Goal: Information Seeking & Learning: Find specific page/section

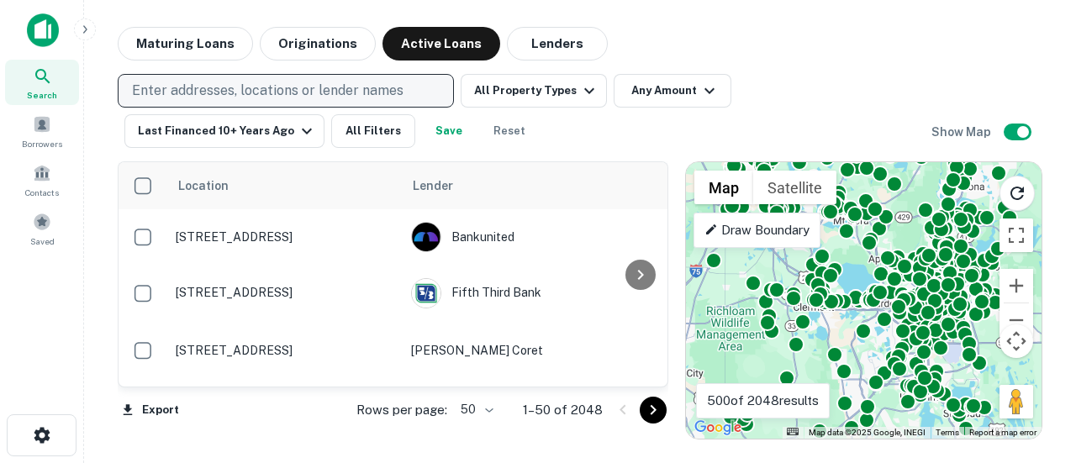
click at [203, 85] on p "Enter addresses, locations or lender names" at bounding box center [267, 91] width 271 height 20
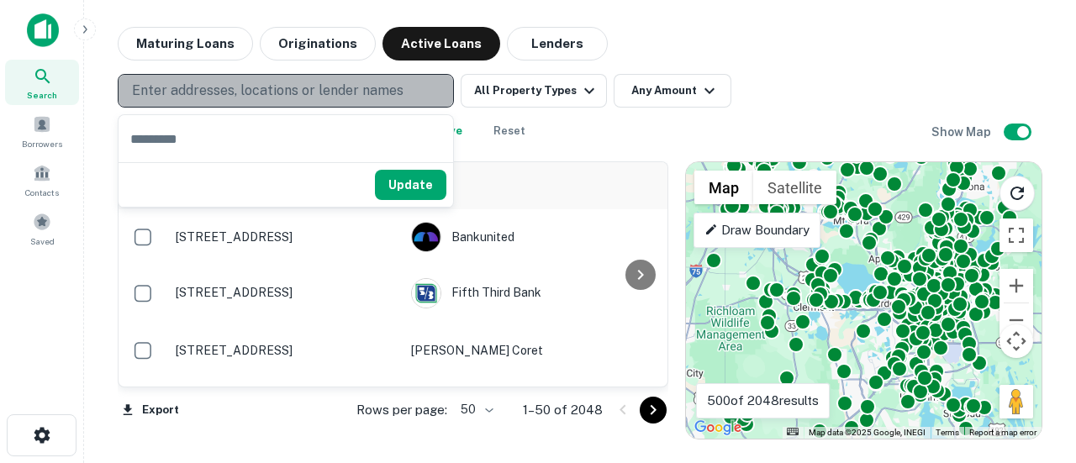
click at [150, 79] on button "Enter addresses, locations or lender names" at bounding box center [286, 91] width 336 height 34
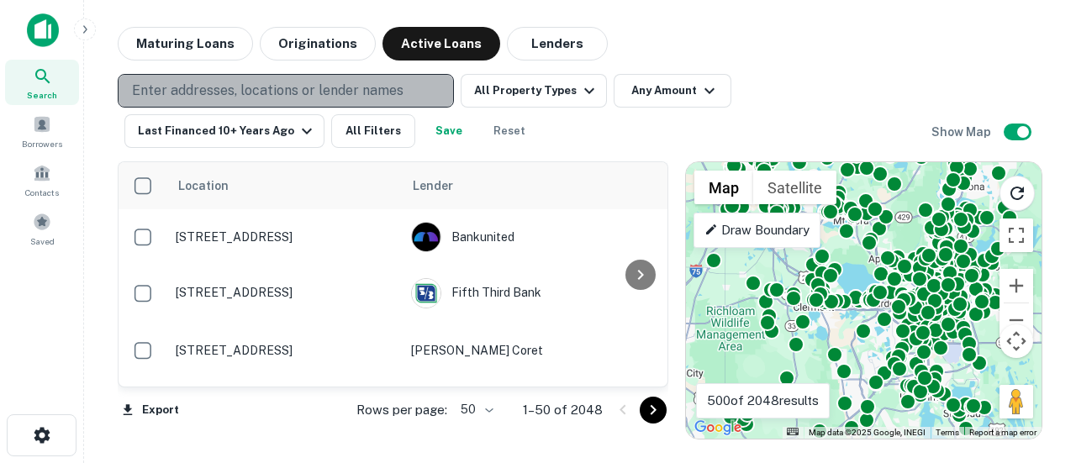
click at [317, 97] on p "Enter addresses, locations or lender names" at bounding box center [267, 91] width 271 height 20
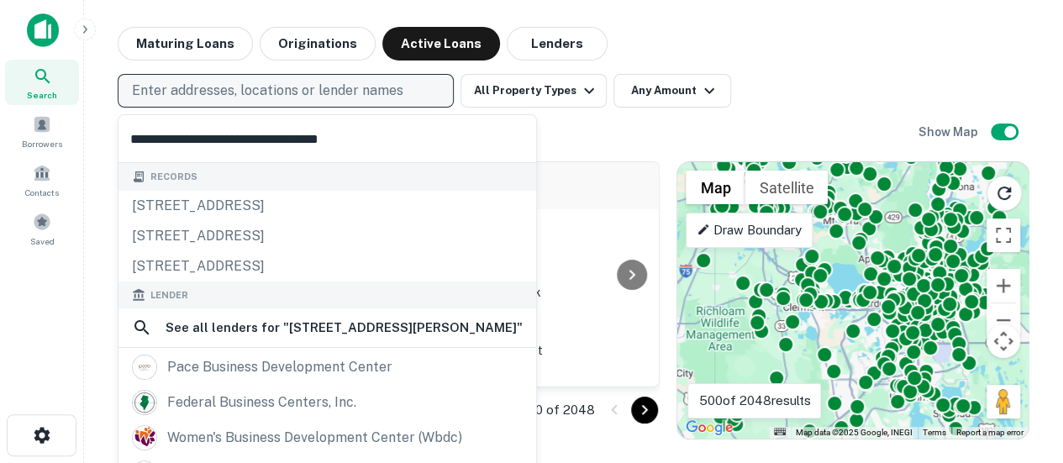
type input "**********"
click at [321, 98] on p "Enter addresses, locations or lender names" at bounding box center [267, 91] width 271 height 20
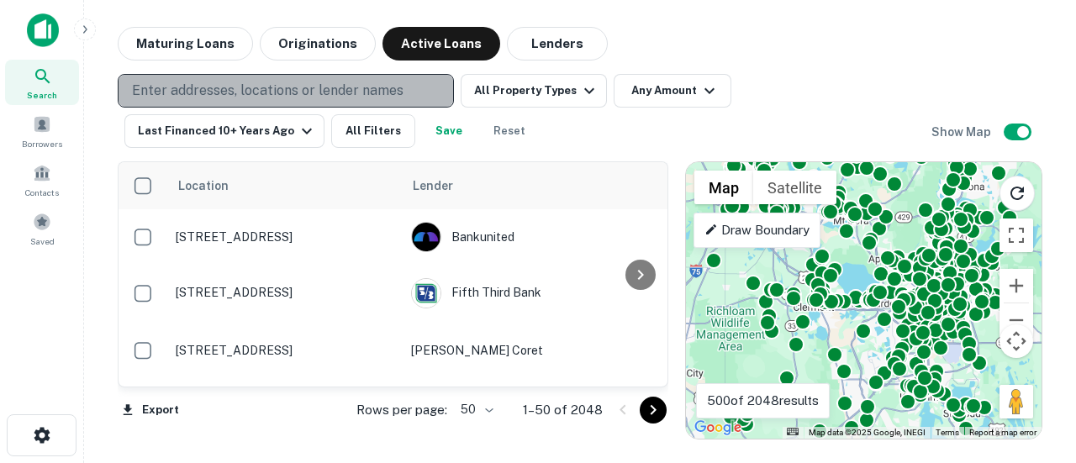
click at [293, 83] on p "Enter addresses, locations or lender names" at bounding box center [267, 91] width 271 height 20
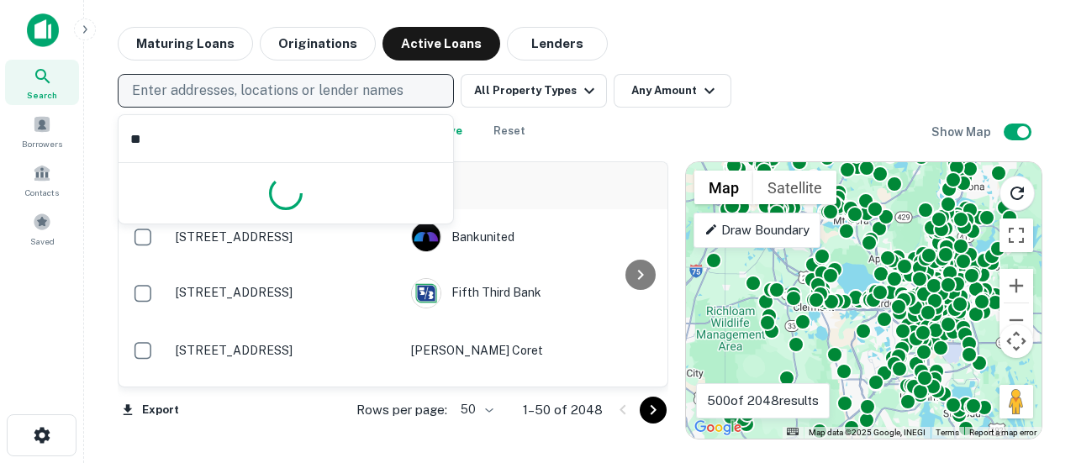
type input "*"
type input "*****"
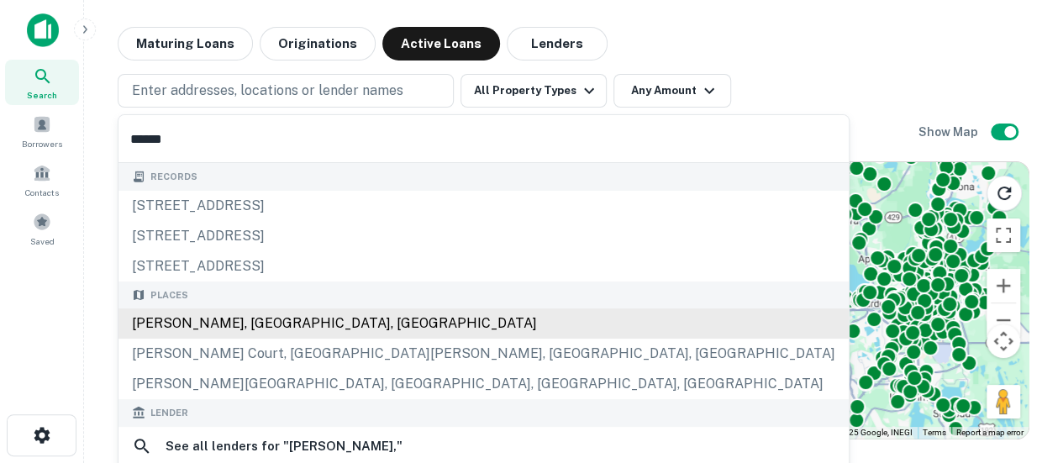
click at [261, 317] on div "[PERSON_NAME], [GEOGRAPHIC_DATA], [GEOGRAPHIC_DATA]" at bounding box center [484, 323] width 730 height 30
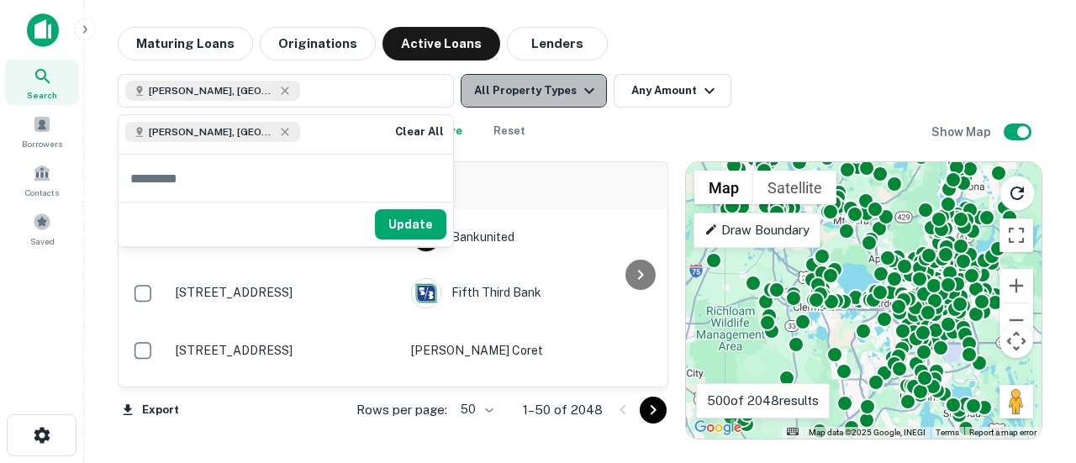
click at [586, 87] on icon "button" at bounding box center [589, 91] width 20 height 20
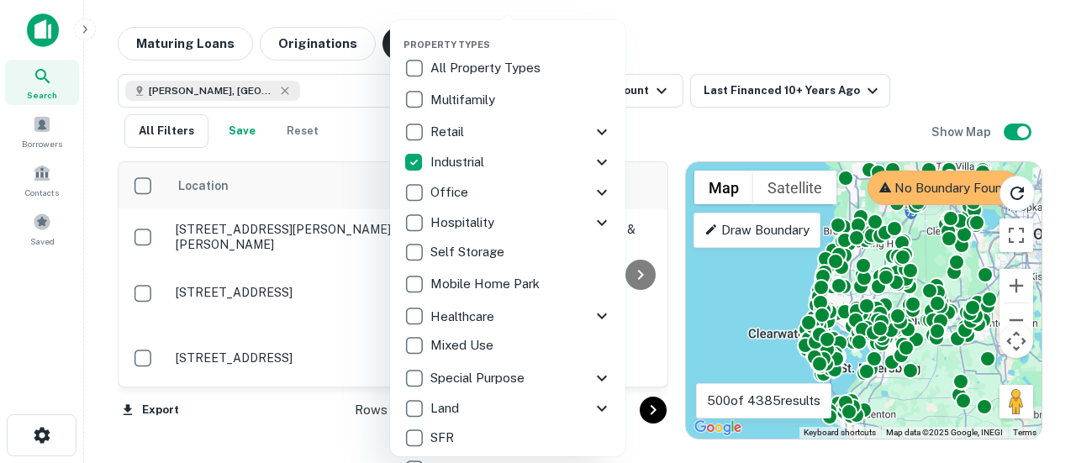
click at [662, 135] on div at bounding box center [538, 231] width 1076 height 463
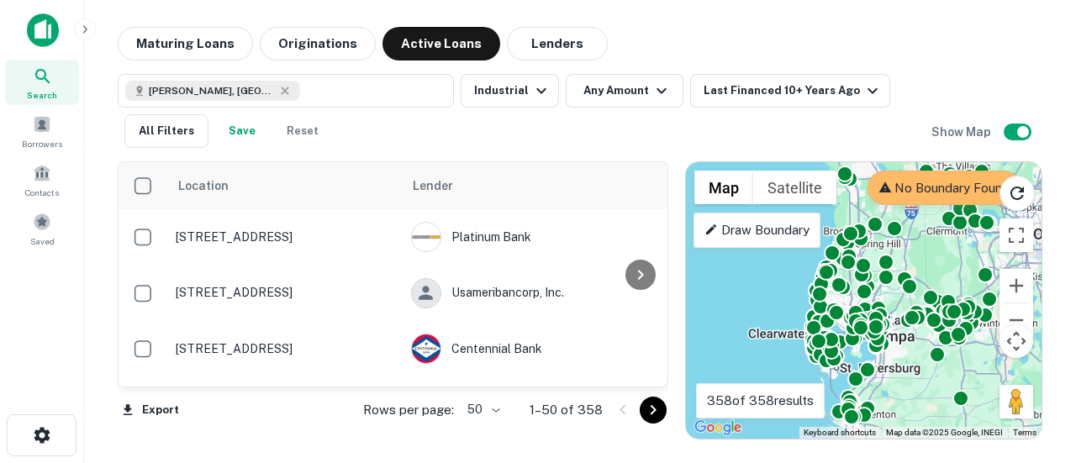
click at [964, 257] on div "To activate drag with keyboard, press Alt + Enter. Once in keyboard drag state,…" at bounding box center [864, 300] width 356 height 277
click at [1020, 236] on button "Toggle fullscreen view" at bounding box center [1016, 236] width 34 height 34
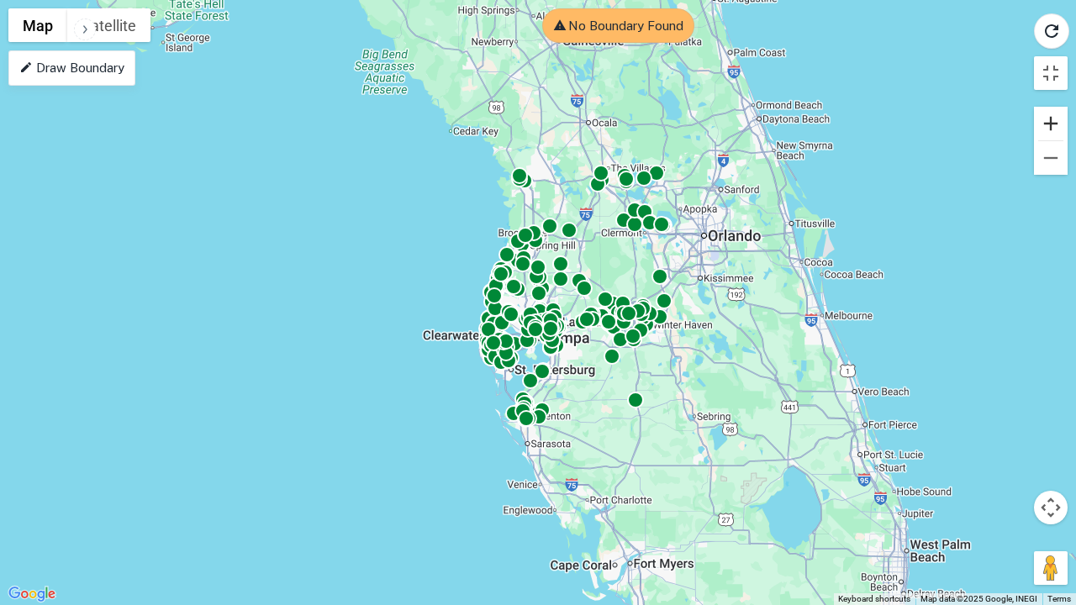
click at [1049, 124] on button "Zoom in" at bounding box center [1051, 124] width 34 height 34
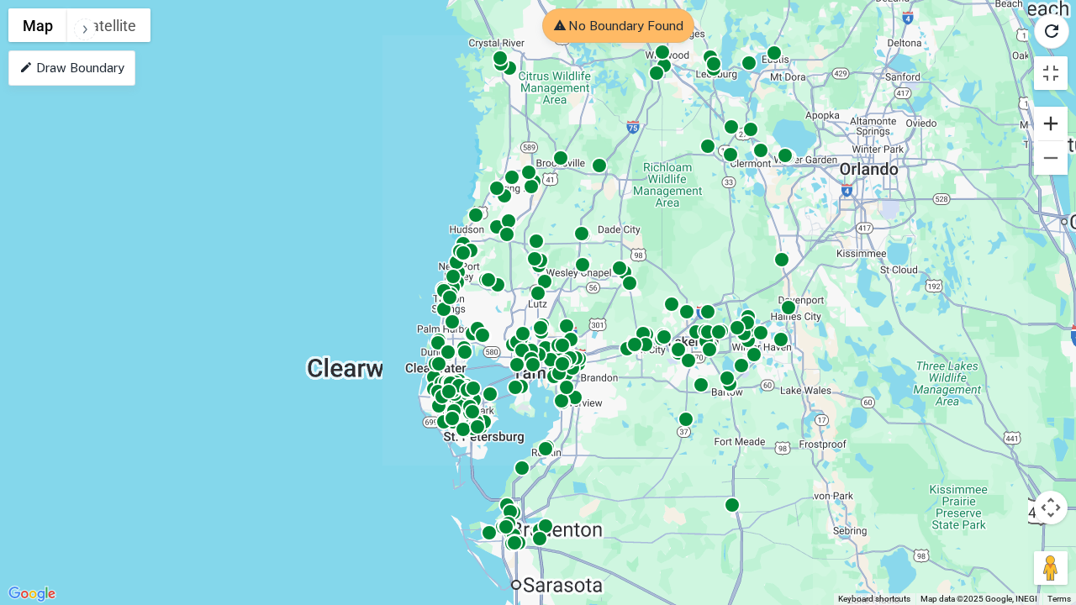
click at [1049, 124] on button "Zoom in" at bounding box center [1051, 124] width 34 height 34
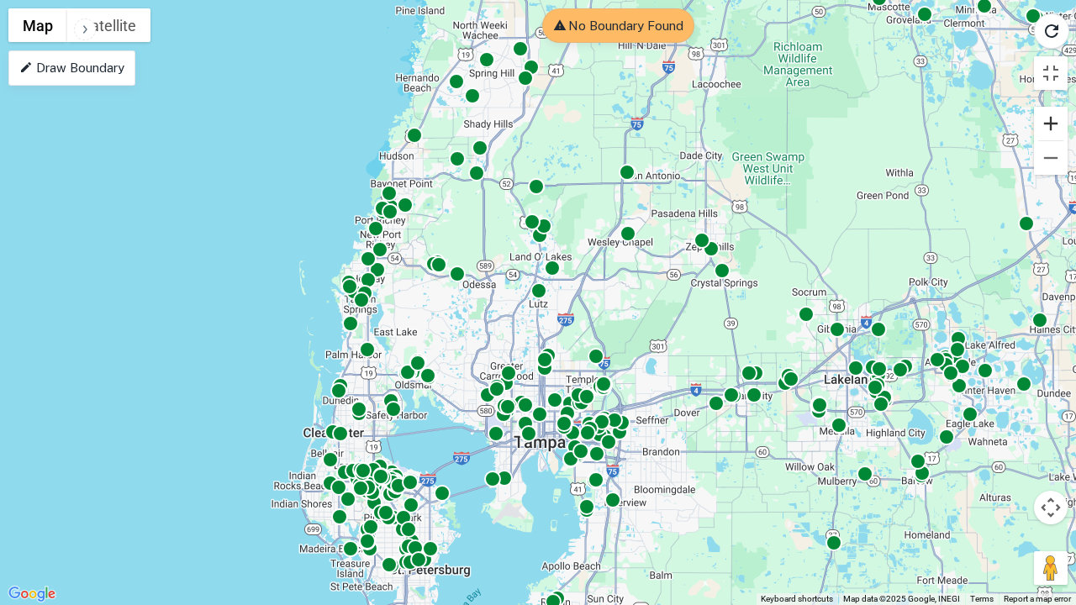
click at [1049, 124] on button "Zoom in" at bounding box center [1051, 124] width 34 height 34
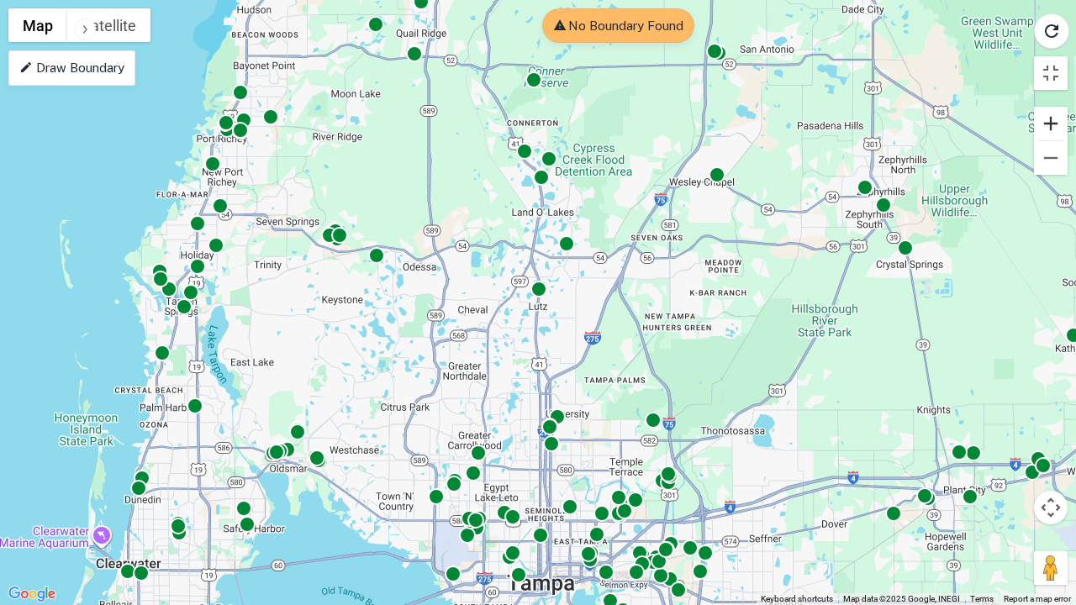
click at [1049, 124] on button "Zoom in" at bounding box center [1051, 124] width 34 height 34
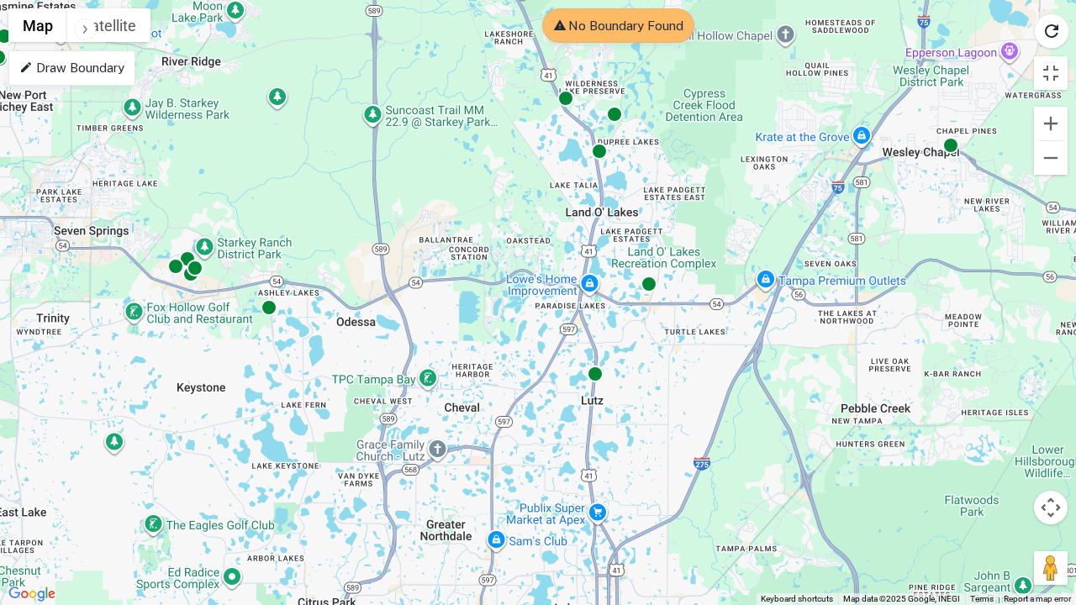
drag, startPoint x: 365, startPoint y: 259, endPoint x: 429, endPoint y: 353, distance: 113.8
click at [429, 353] on div "To activate drag with keyboard, press Alt + Enter. Once in keyboard drag state,…" at bounding box center [538, 302] width 1076 height 605
click at [1052, 128] on button "Zoom in" at bounding box center [1051, 124] width 34 height 34
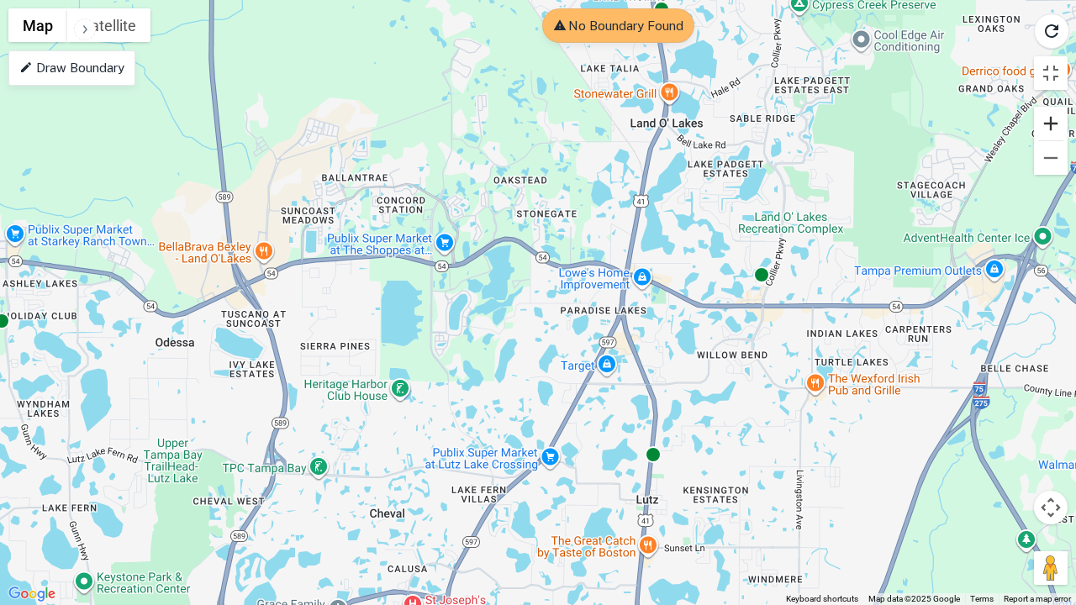
click at [1052, 128] on button "Zoom in" at bounding box center [1051, 124] width 34 height 34
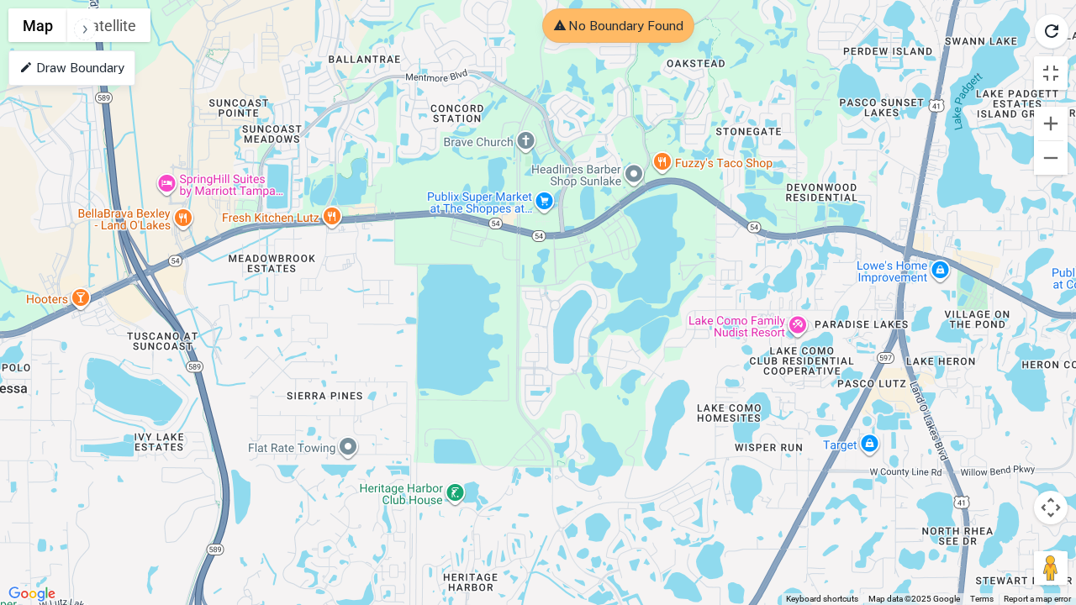
drag, startPoint x: 165, startPoint y: 312, endPoint x: 360, endPoint y: 318, distance: 195.1
click at [360, 318] on div "To activate drag with keyboard, press Alt + Enter. Once in keyboard drag state,…" at bounding box center [538, 302] width 1076 height 605
click at [116, 25] on button "Satellite" at bounding box center [108, 25] width 83 height 34
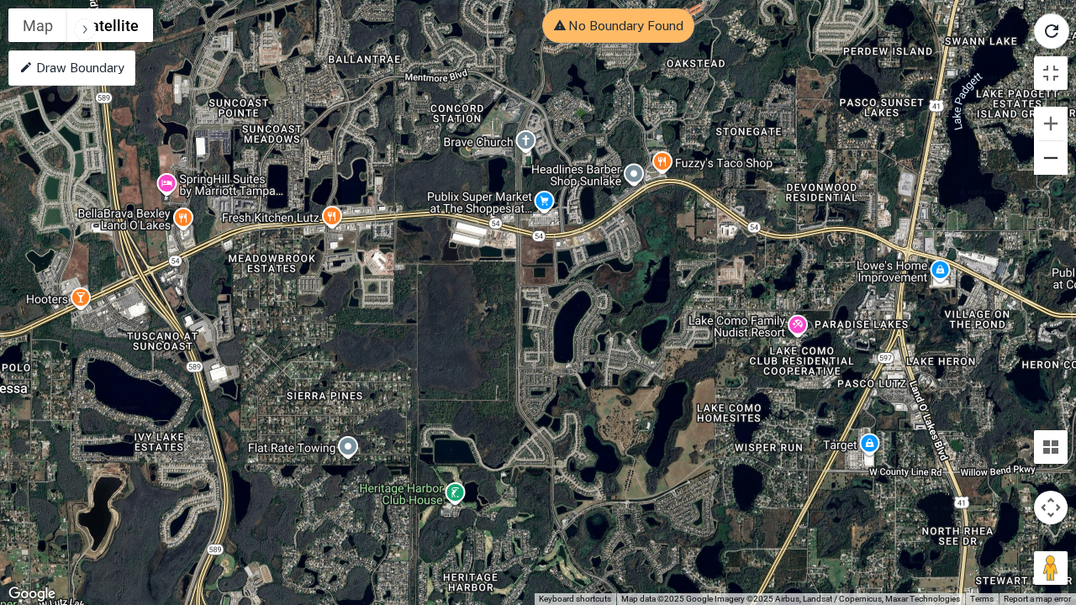
click at [1051, 161] on button "Zoom out" at bounding box center [1051, 158] width 34 height 34
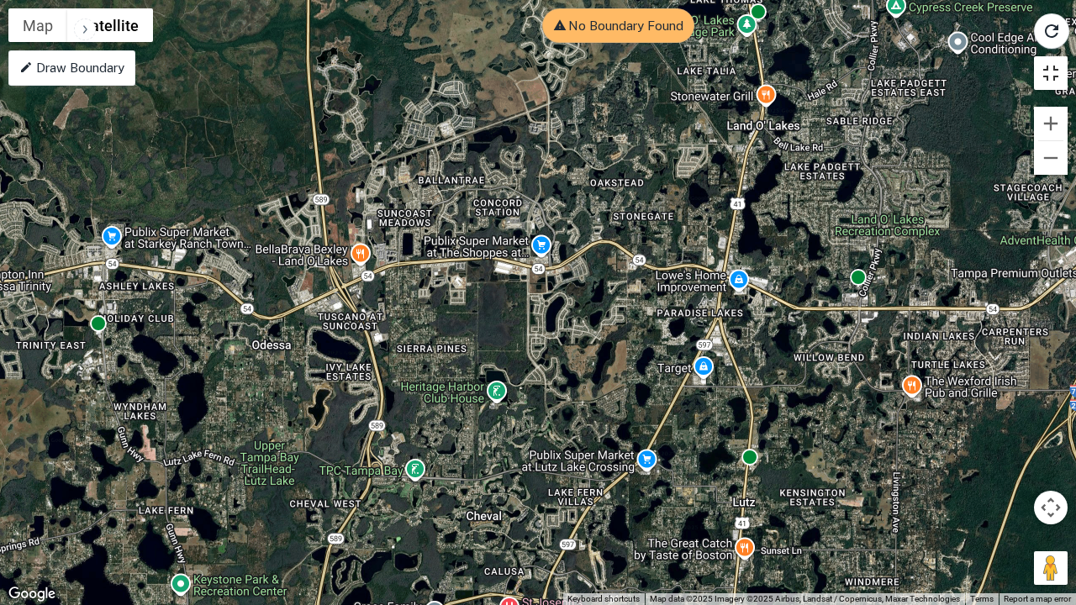
click at [1044, 71] on button "Toggle fullscreen view" at bounding box center [1051, 73] width 34 height 34
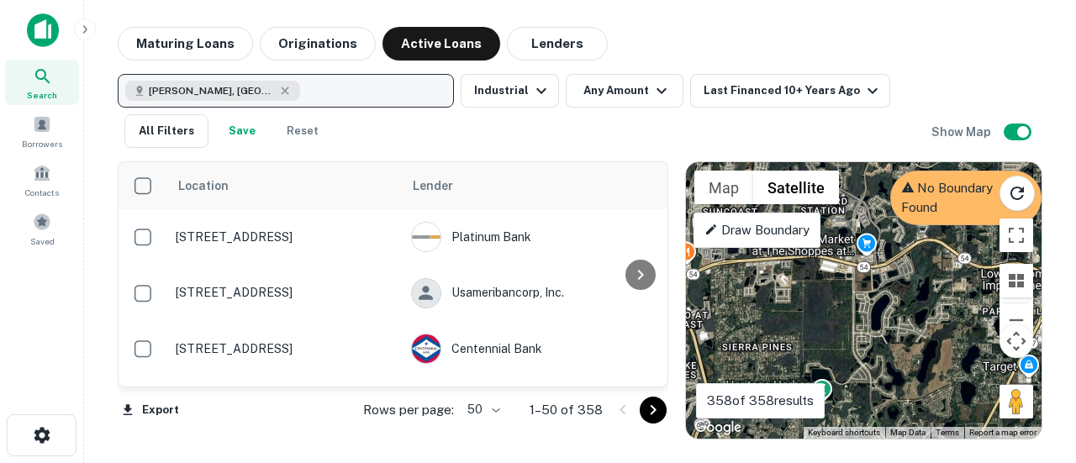
click at [264, 88] on button "[PERSON_NAME], [GEOGRAPHIC_DATA], [GEOGRAPHIC_DATA]" at bounding box center [286, 91] width 336 height 34
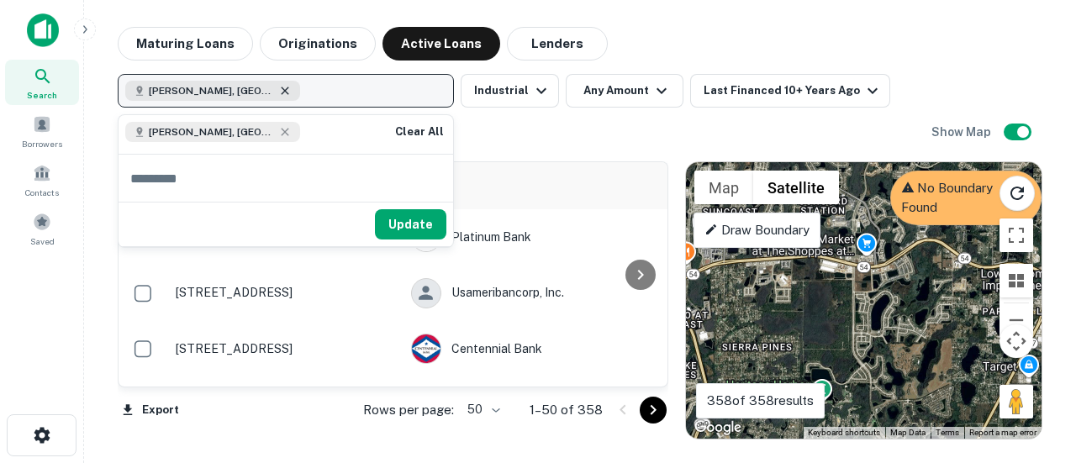
click at [278, 84] on icon "button" at bounding box center [284, 90] width 13 height 13
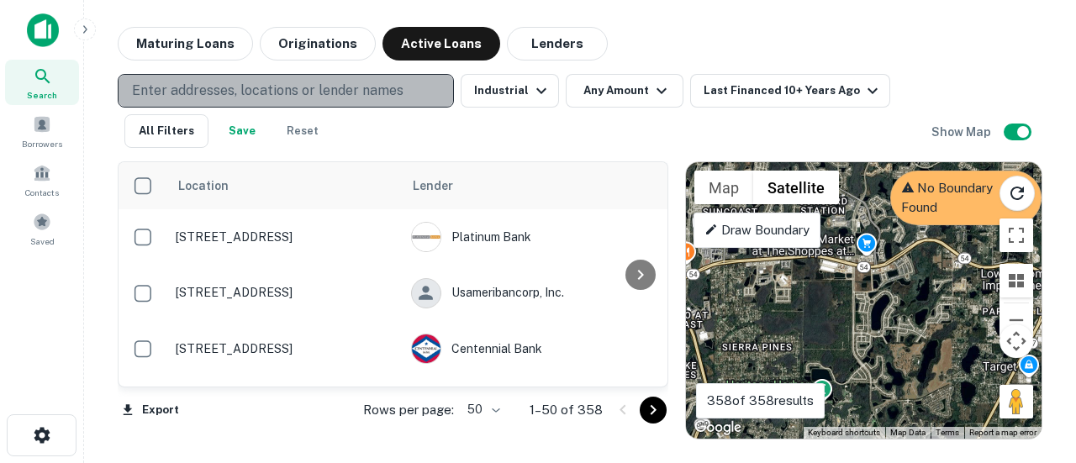
click at [227, 84] on p "Enter addresses, locations or lender names" at bounding box center [267, 91] width 271 height 20
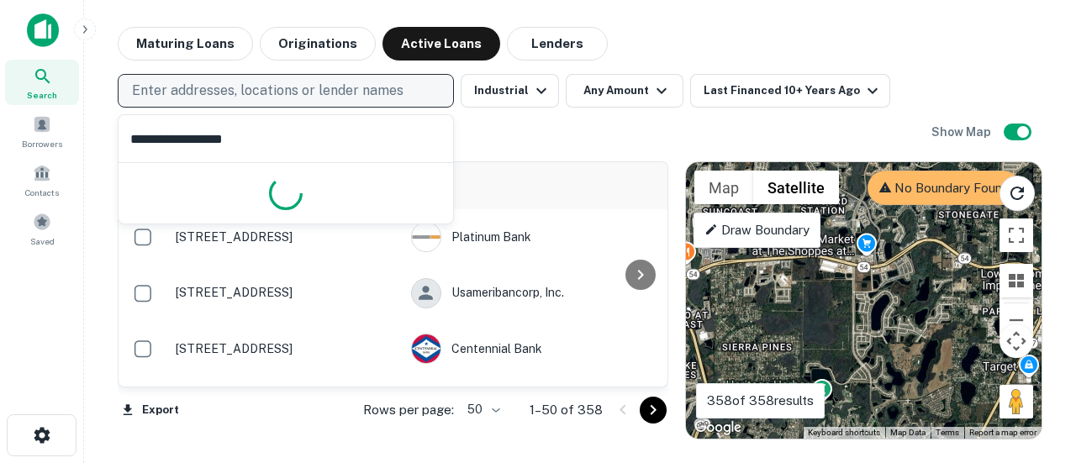
type input "**********"
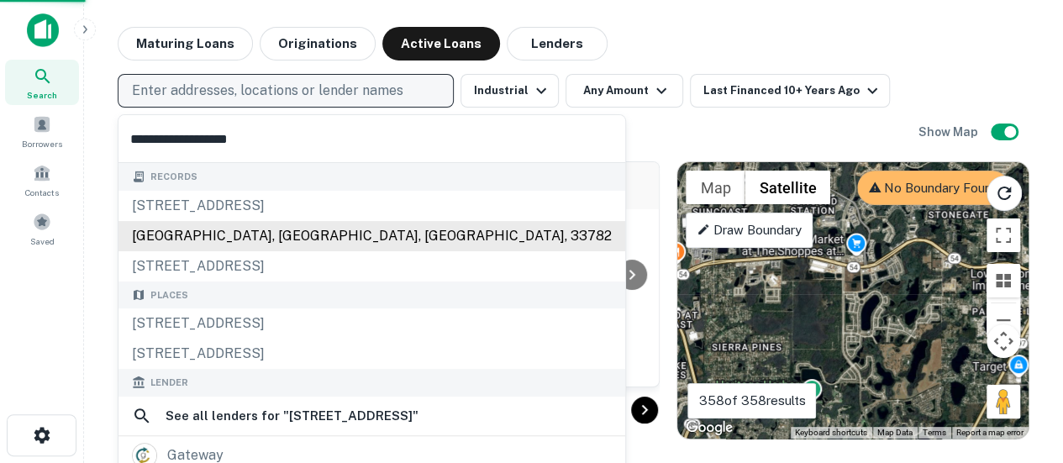
click at [242, 232] on div "[GEOGRAPHIC_DATA], [GEOGRAPHIC_DATA], [GEOGRAPHIC_DATA], 33782" at bounding box center [372, 236] width 507 height 30
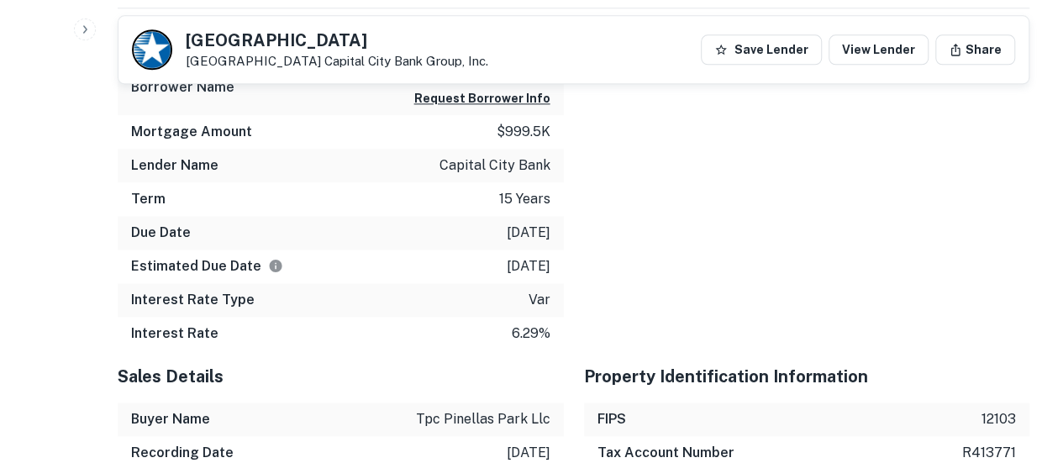
scroll to position [1036, 0]
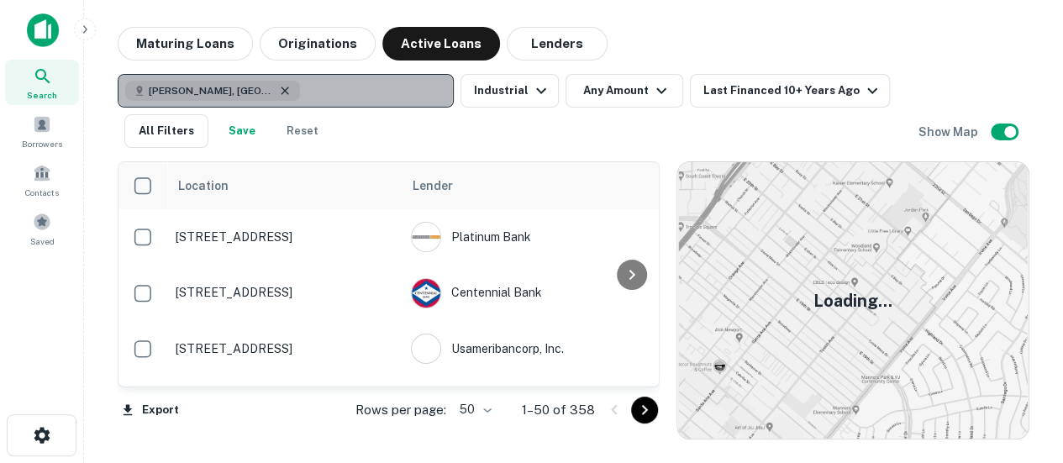
click at [278, 89] on icon "button" at bounding box center [284, 90] width 13 height 13
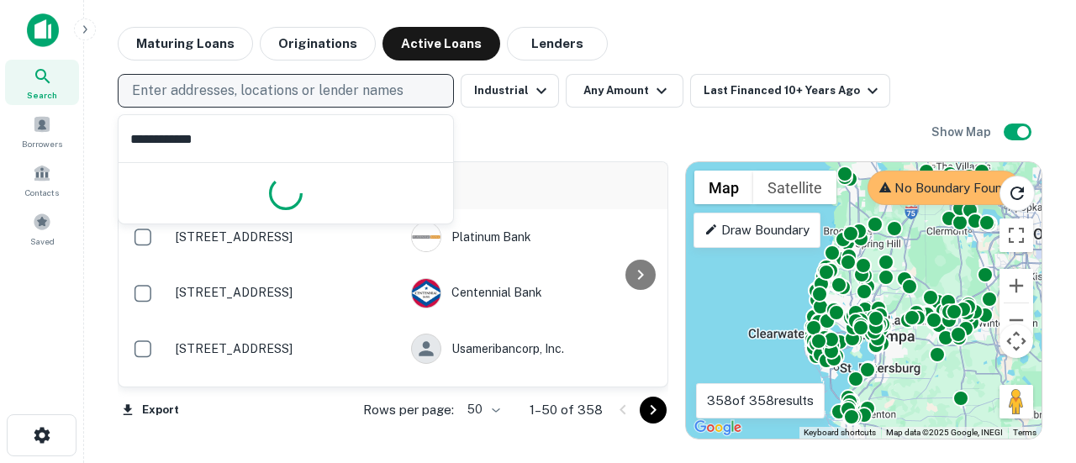
type input "**********"
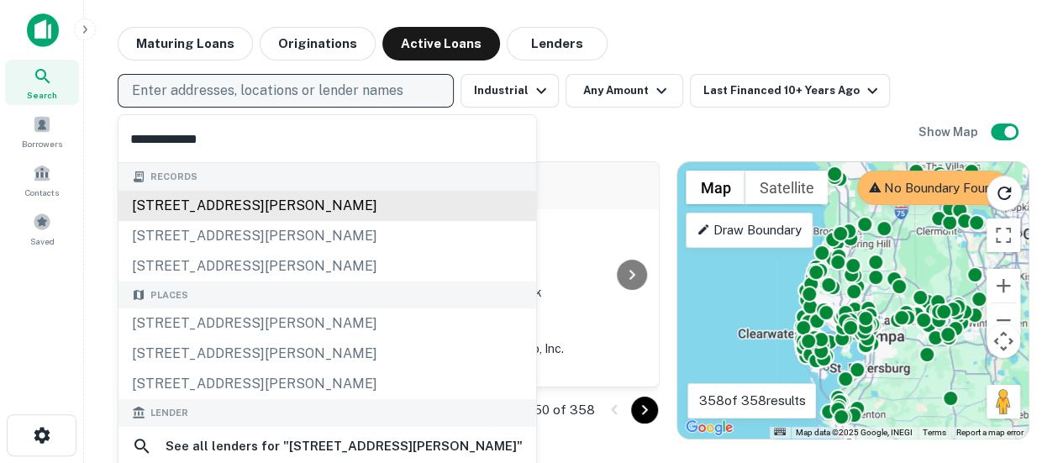
click at [203, 199] on div "[STREET_ADDRESS][PERSON_NAME]" at bounding box center [328, 206] width 418 height 30
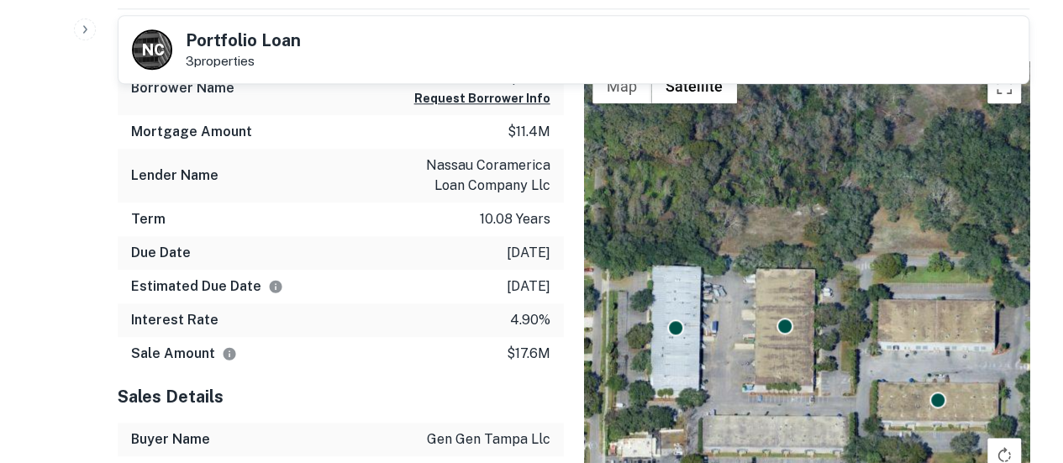
scroll to position [755, 0]
